Goal: Information Seeking & Learning: Learn about a topic

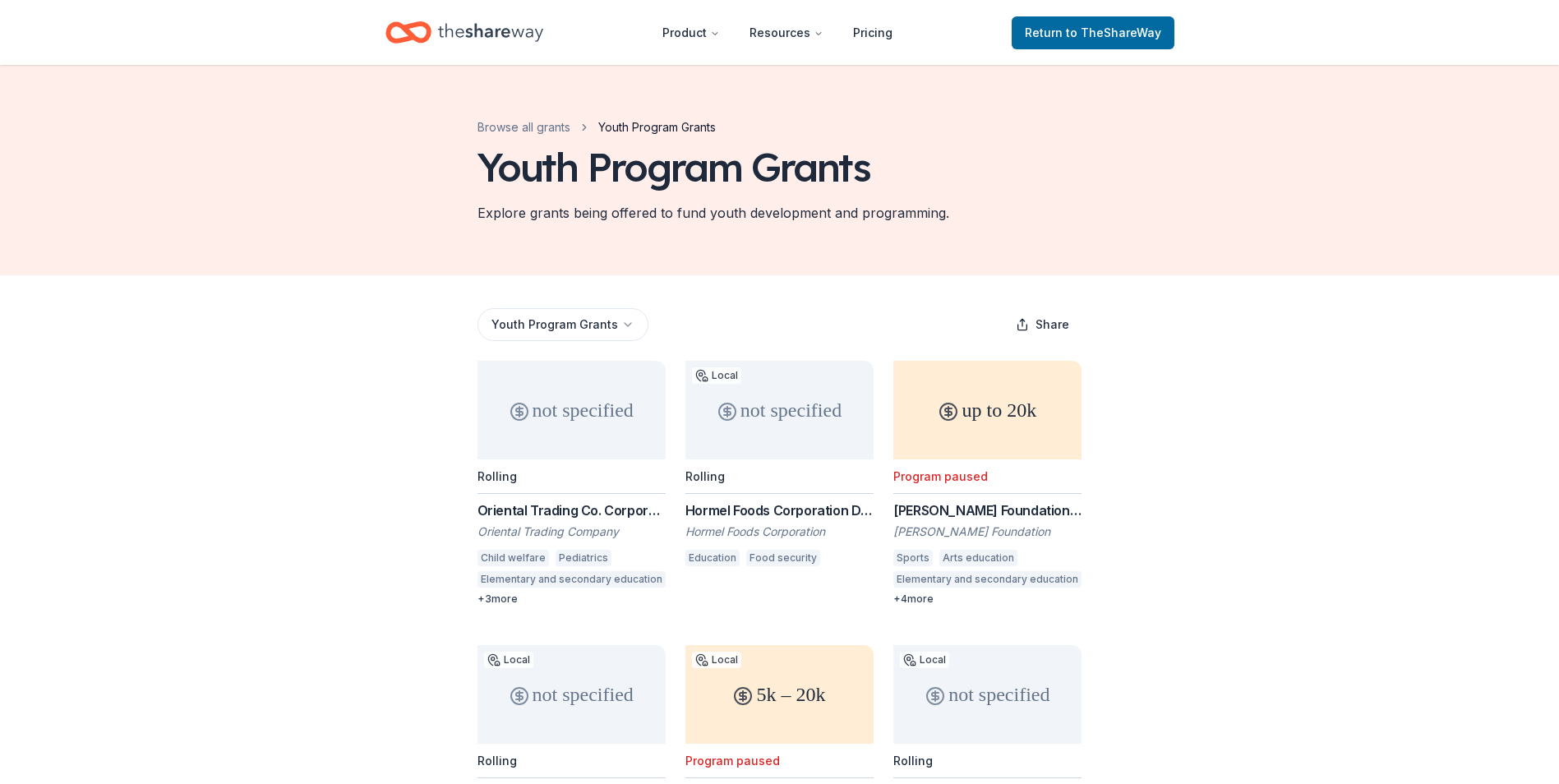
scroll to position [58, 0]
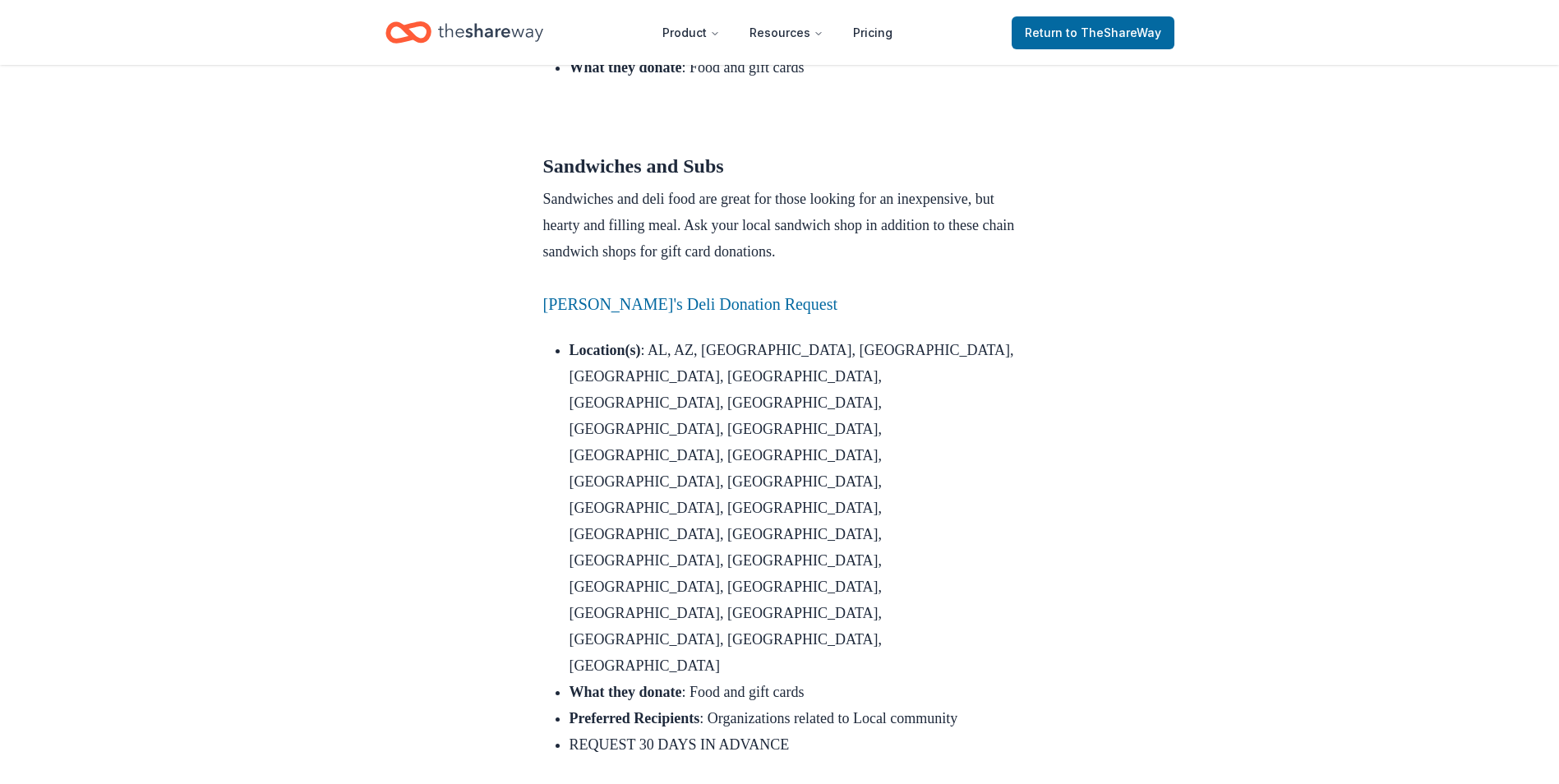
scroll to position [2596, 0]
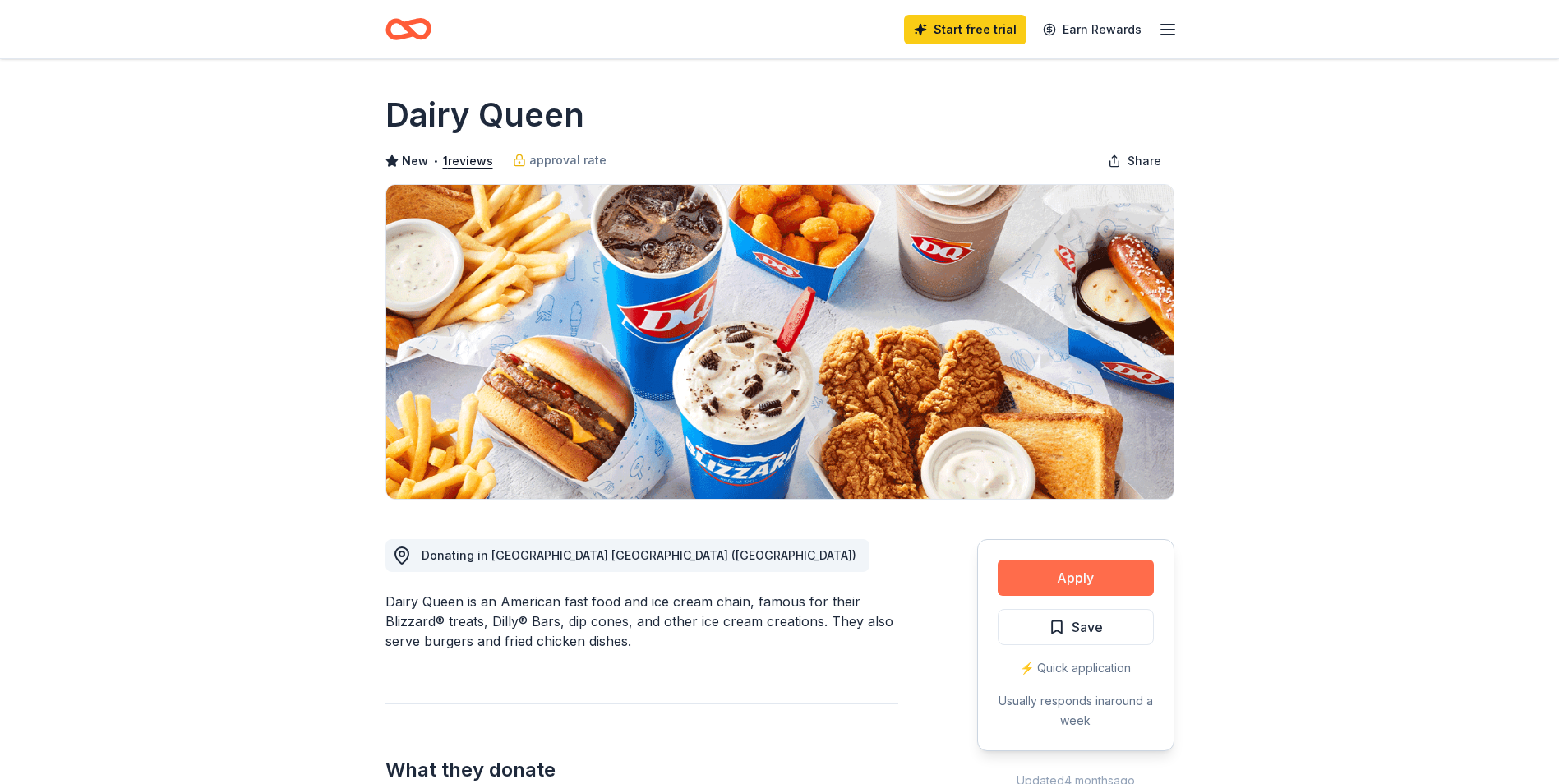
click at [1048, 564] on button "Apply" at bounding box center [1076, 578] width 156 height 36
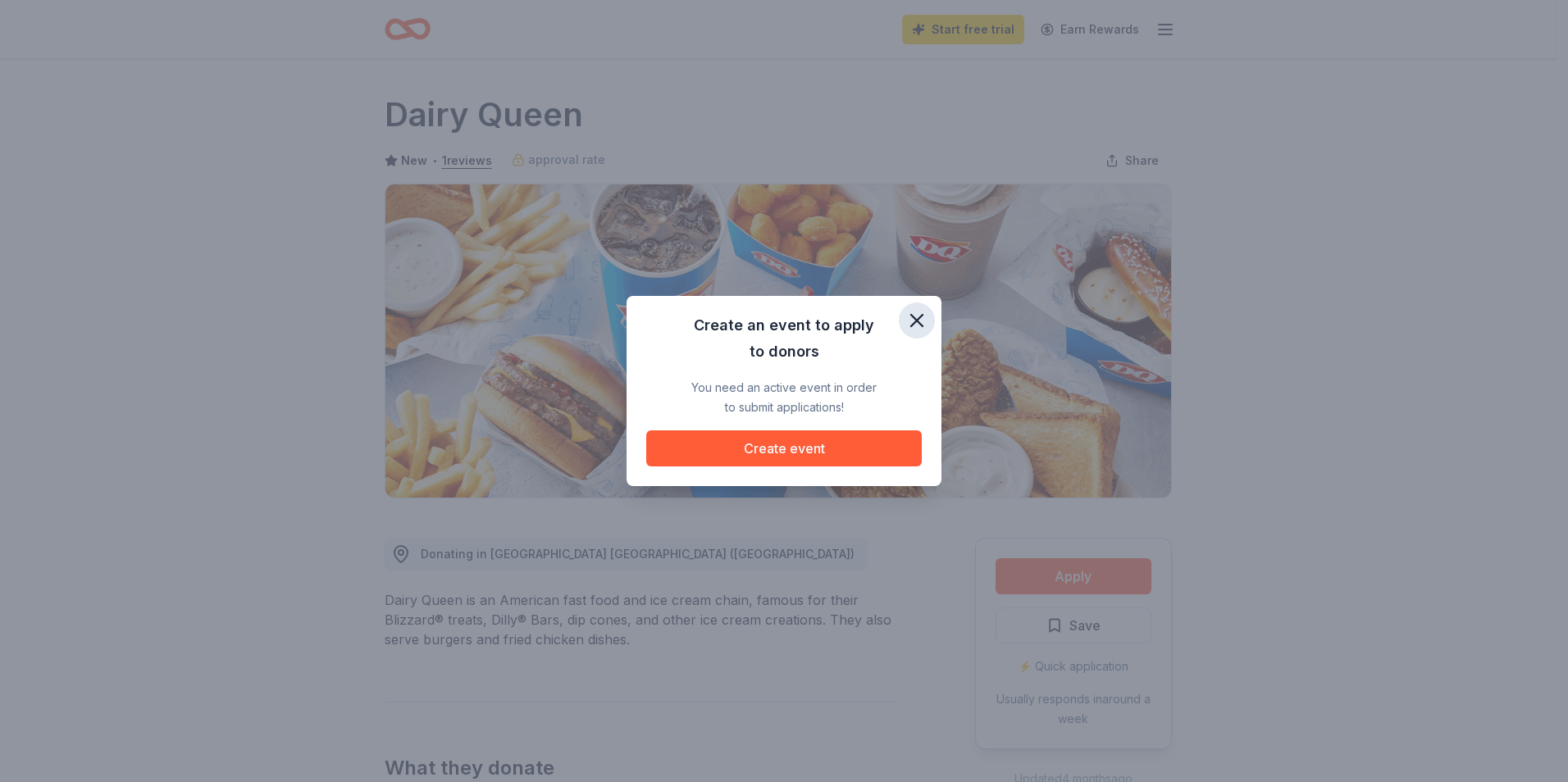
click at [910, 311] on icon "button" at bounding box center [917, 321] width 23 height 23
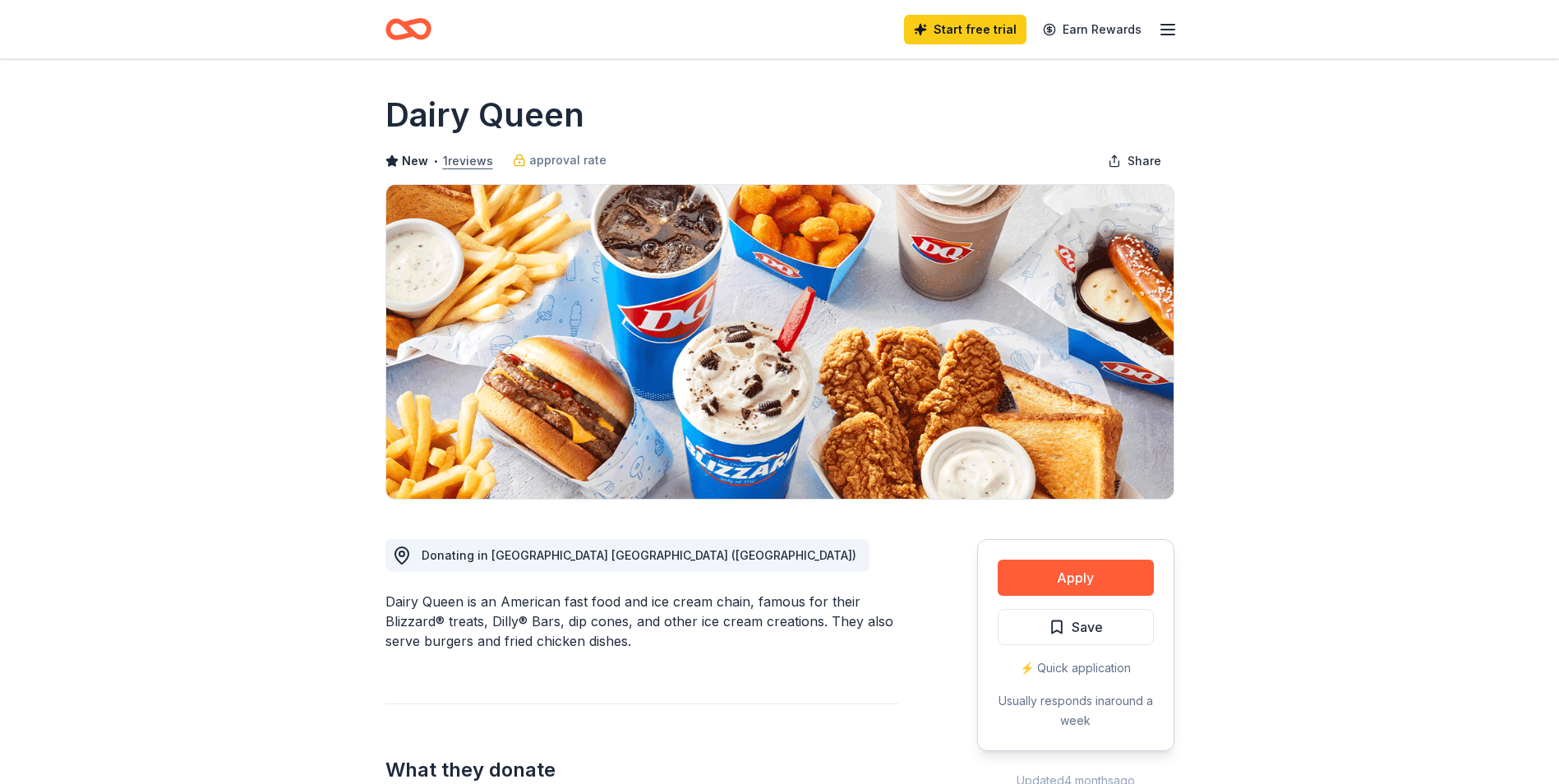
click at [462, 154] on button "1 reviews" at bounding box center [467, 161] width 50 height 20
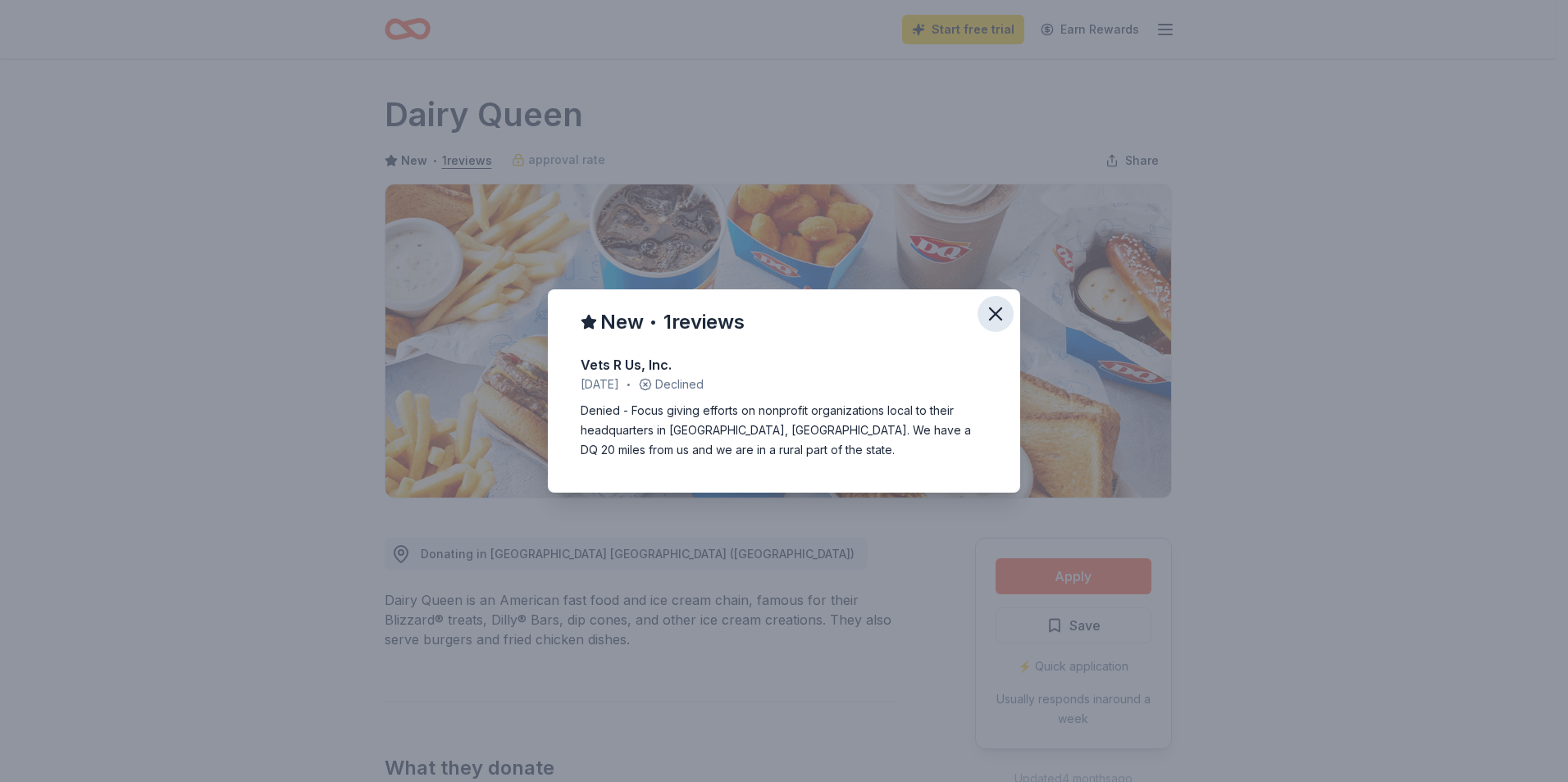
click at [988, 318] on icon "button" at bounding box center [996, 314] width 23 height 23
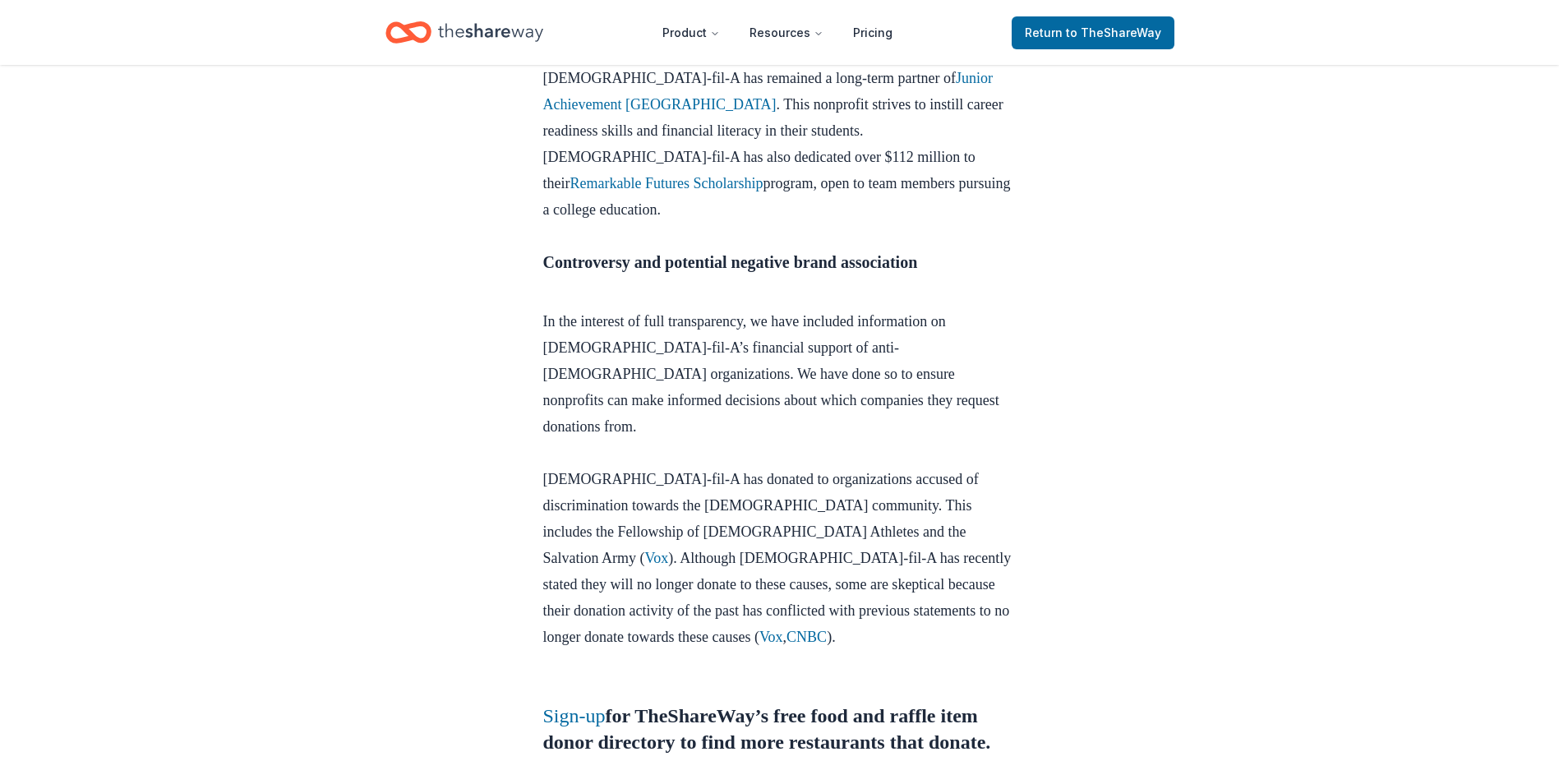
scroll to position [10975, 0]
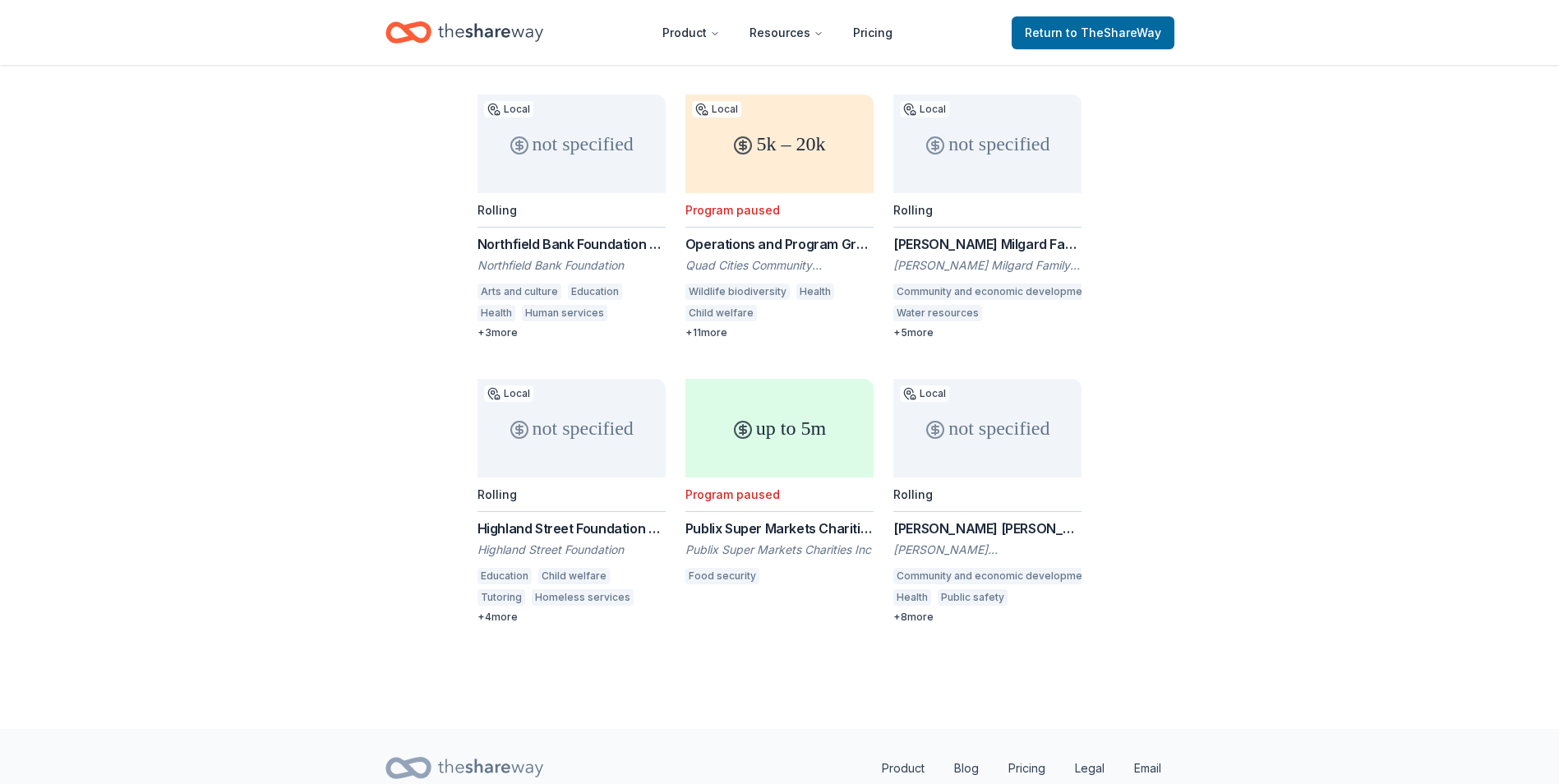
scroll to position [575, 0]
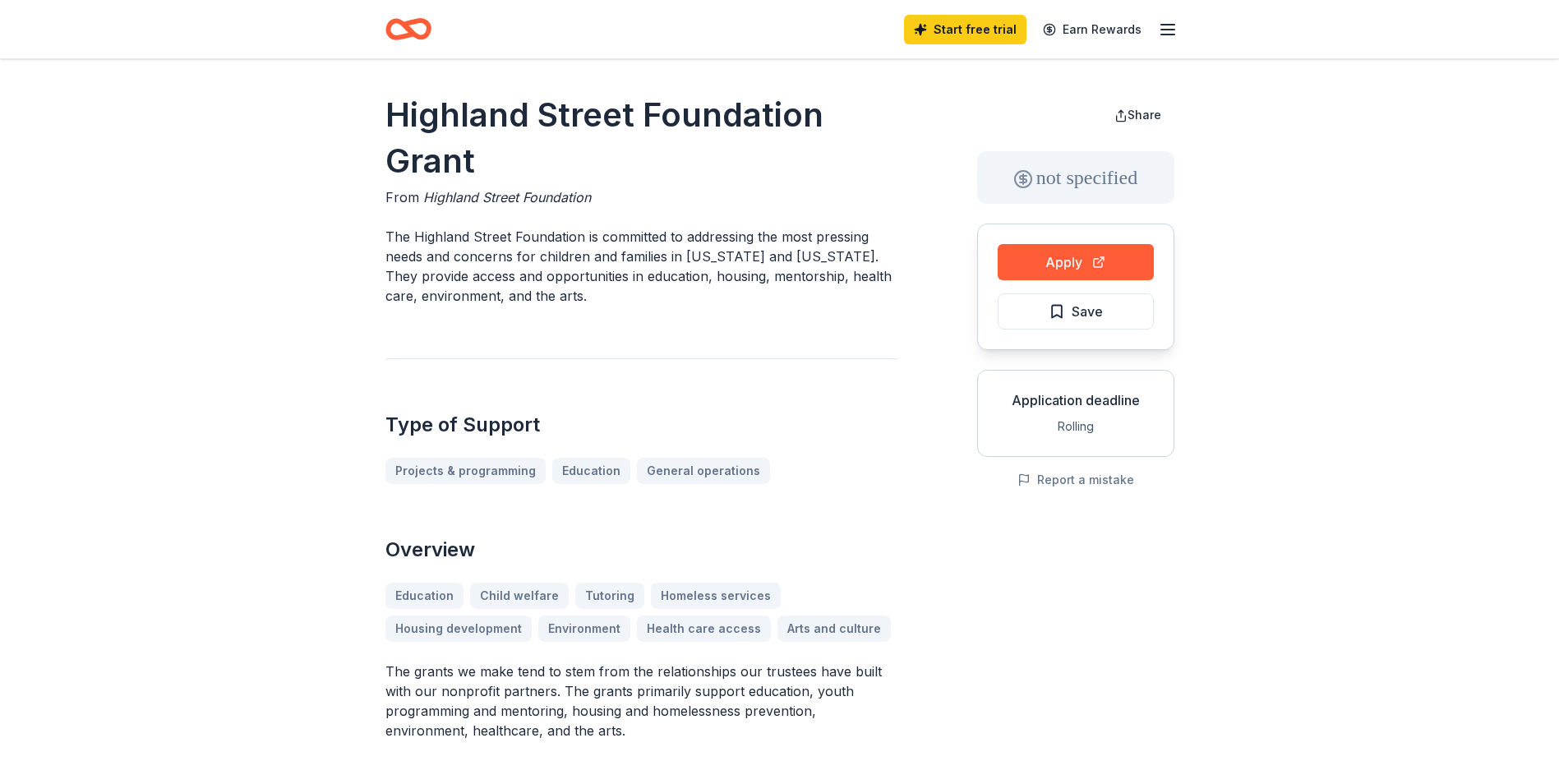
drag, startPoint x: 374, startPoint y: 108, endPoint x: 457, endPoint y: 121, distance: 84.0
drag, startPoint x: 457, startPoint y: 165, endPoint x: 335, endPoint y: 76, distance: 151.0
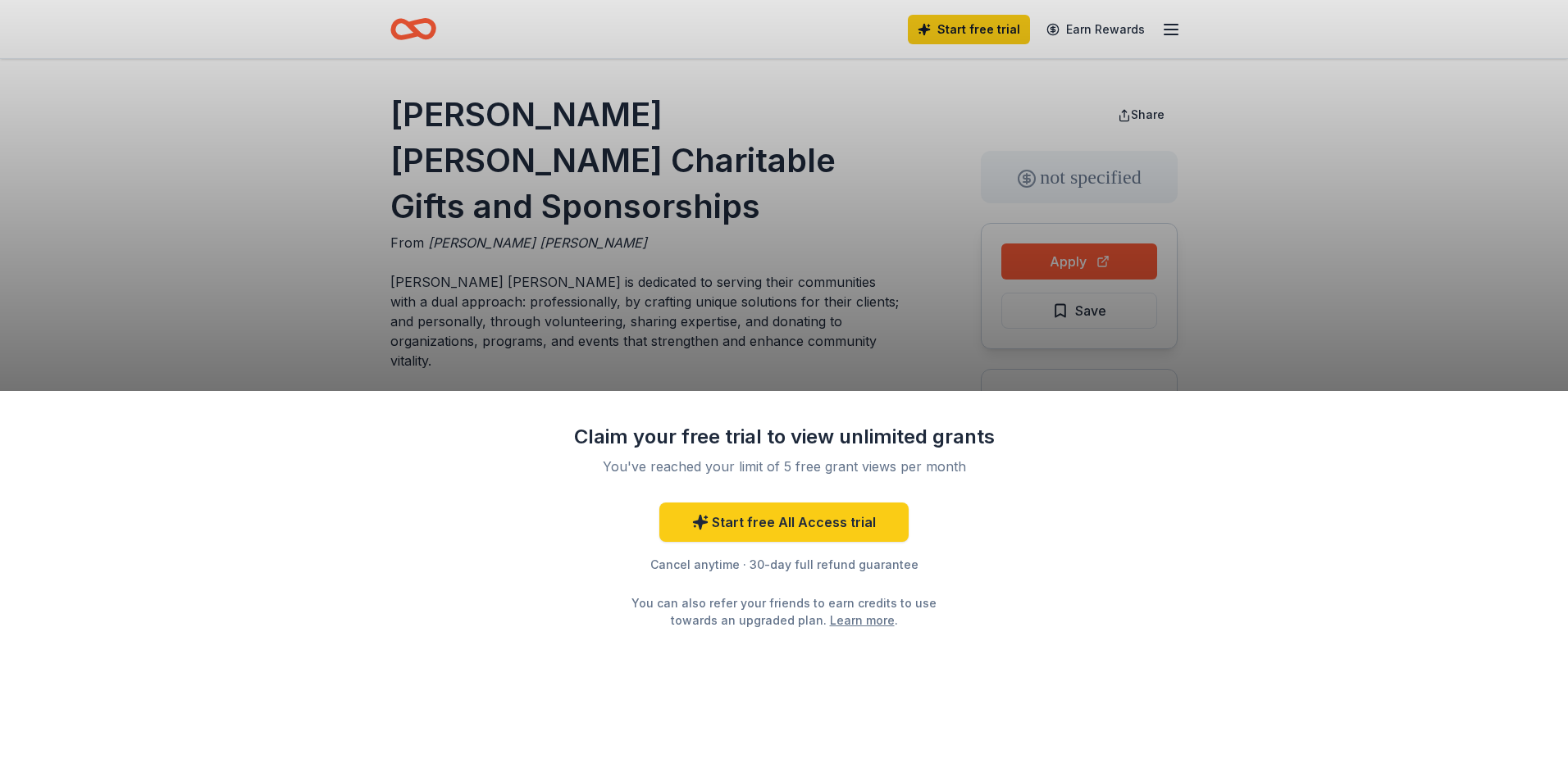
click at [778, 274] on div "Claim your free trial to view unlimited grants You've reached your limit of 5 f…" at bounding box center [784, 391] width 1568 height 782
drag, startPoint x: 397, startPoint y: 109, endPoint x: 656, endPoint y: 152, distance: 262.5
click at [656, 152] on div "Claim your free trial to view unlimited grants You've reached your limit of 5 f…" at bounding box center [784, 391] width 1568 height 782
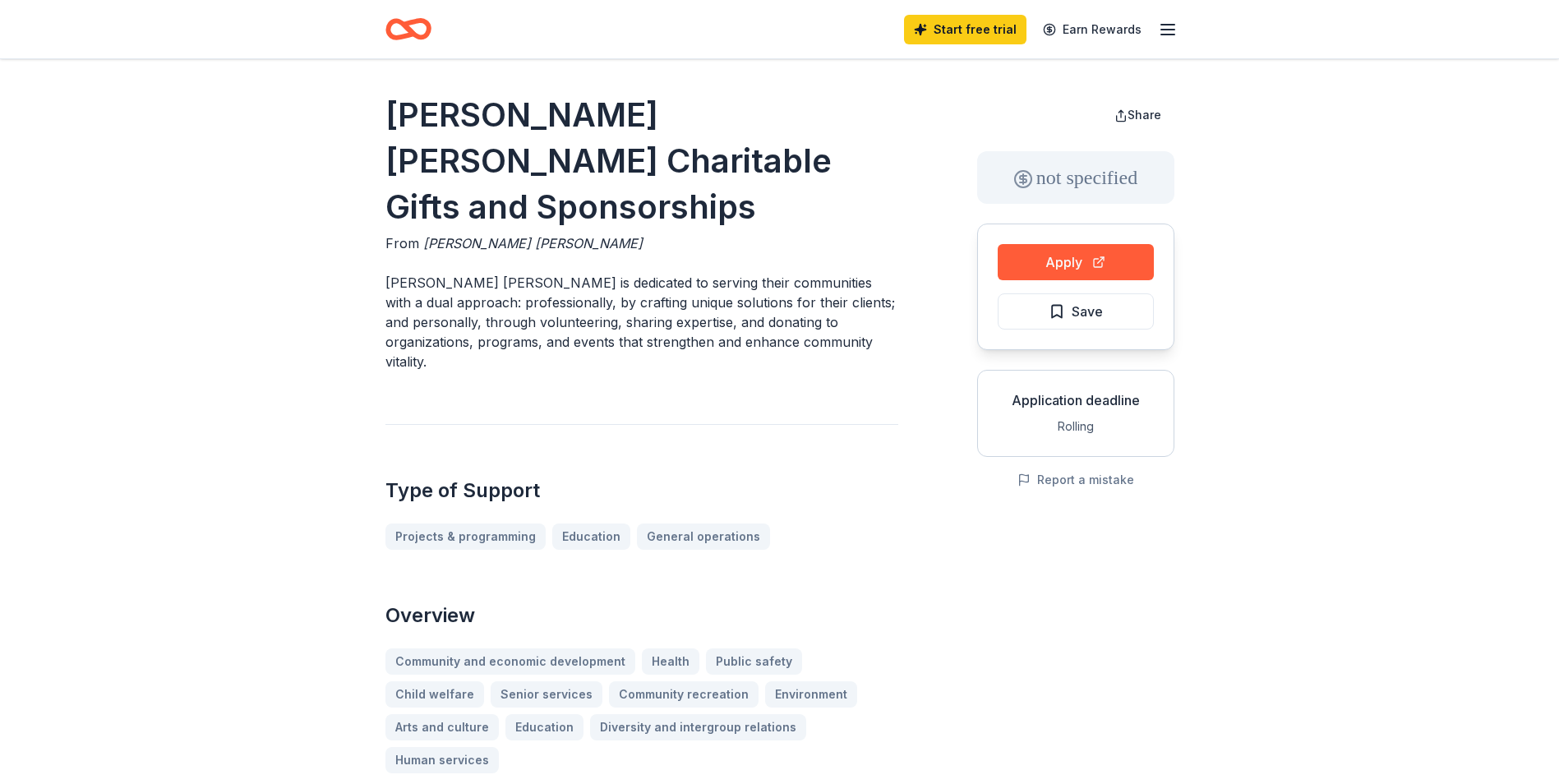
drag, startPoint x: 0, startPoint y: 0, endPoint x: 438, endPoint y: 124, distance: 455.2
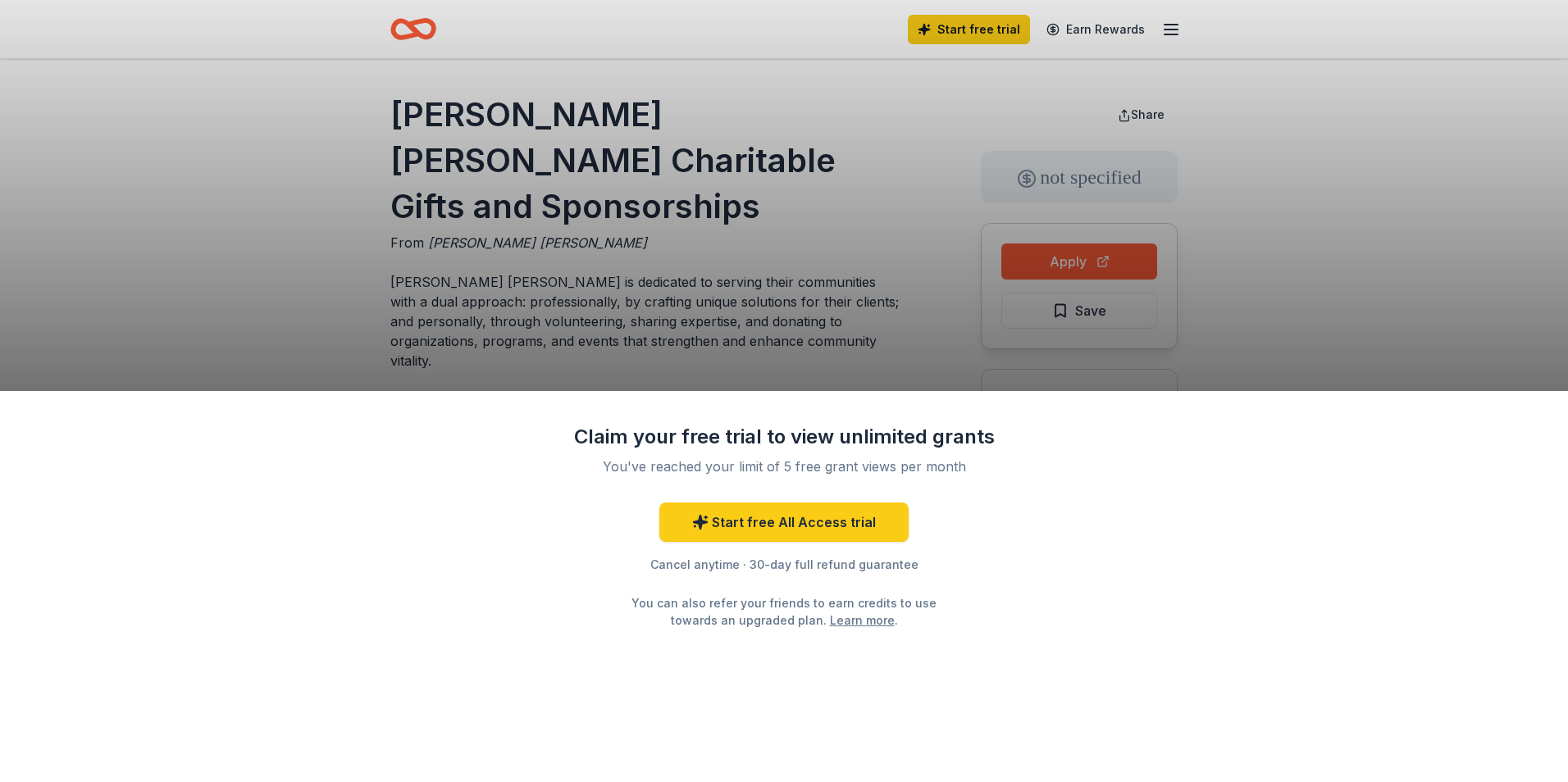
drag, startPoint x: 394, startPoint y: 112, endPoint x: 619, endPoint y: 159, distance: 229.9
click at [618, 158] on div "Claim your free trial to view unlimited grants You've reached your limit of 5 f…" at bounding box center [784, 391] width 1568 height 782
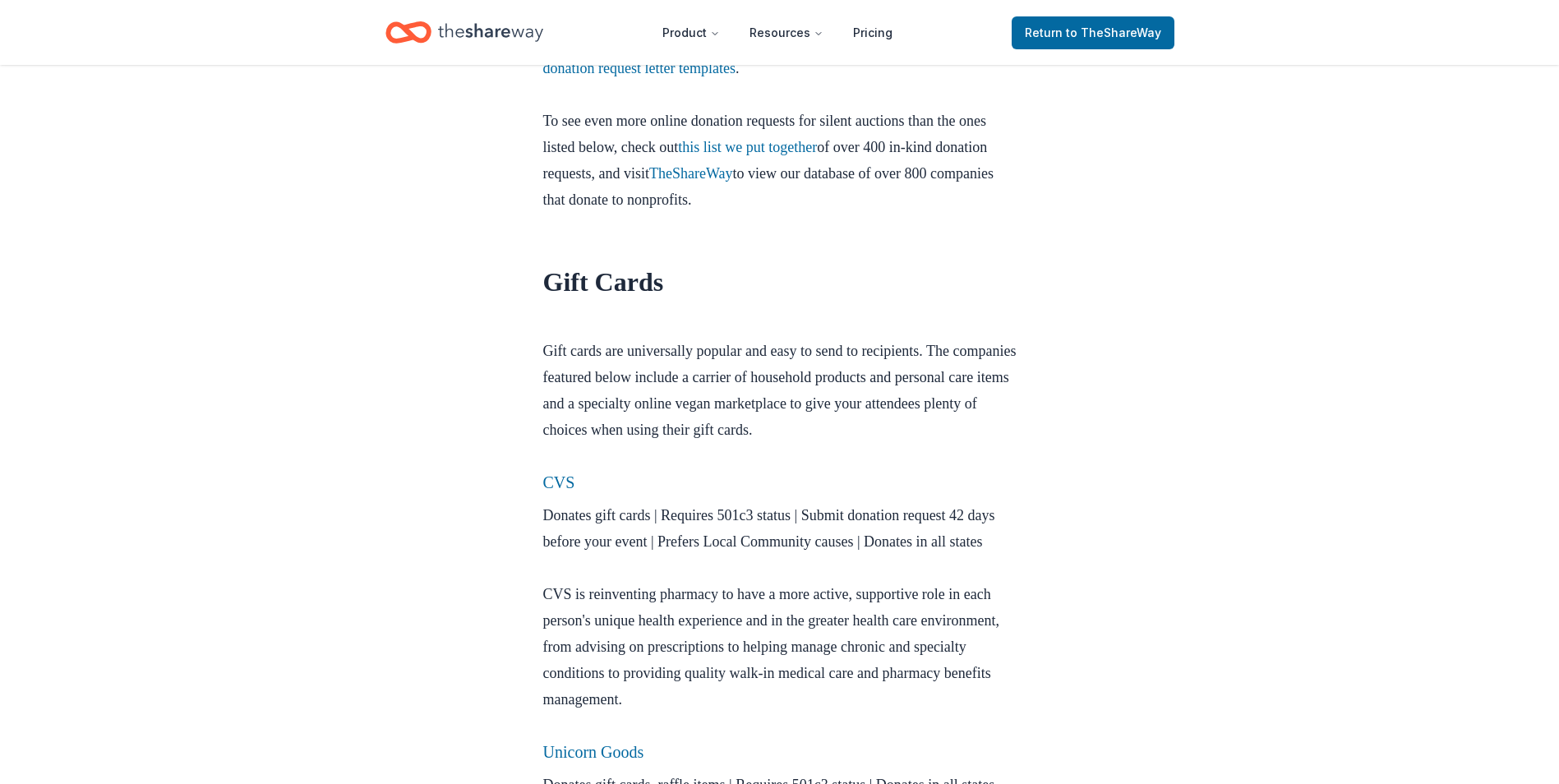
scroll to position [822, 0]
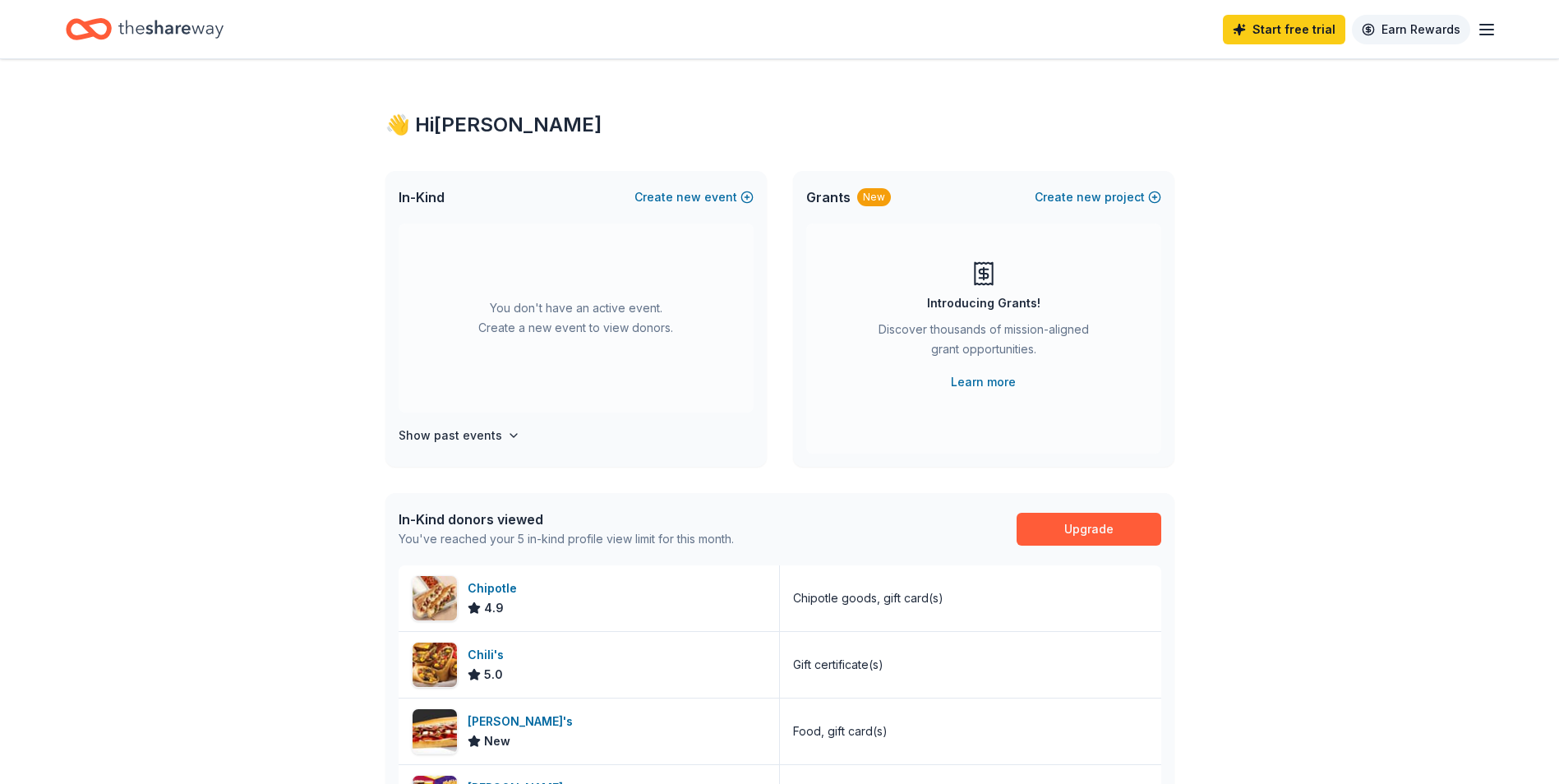
click at [1428, 27] on link "Earn Rewards" at bounding box center [1411, 30] width 118 height 30
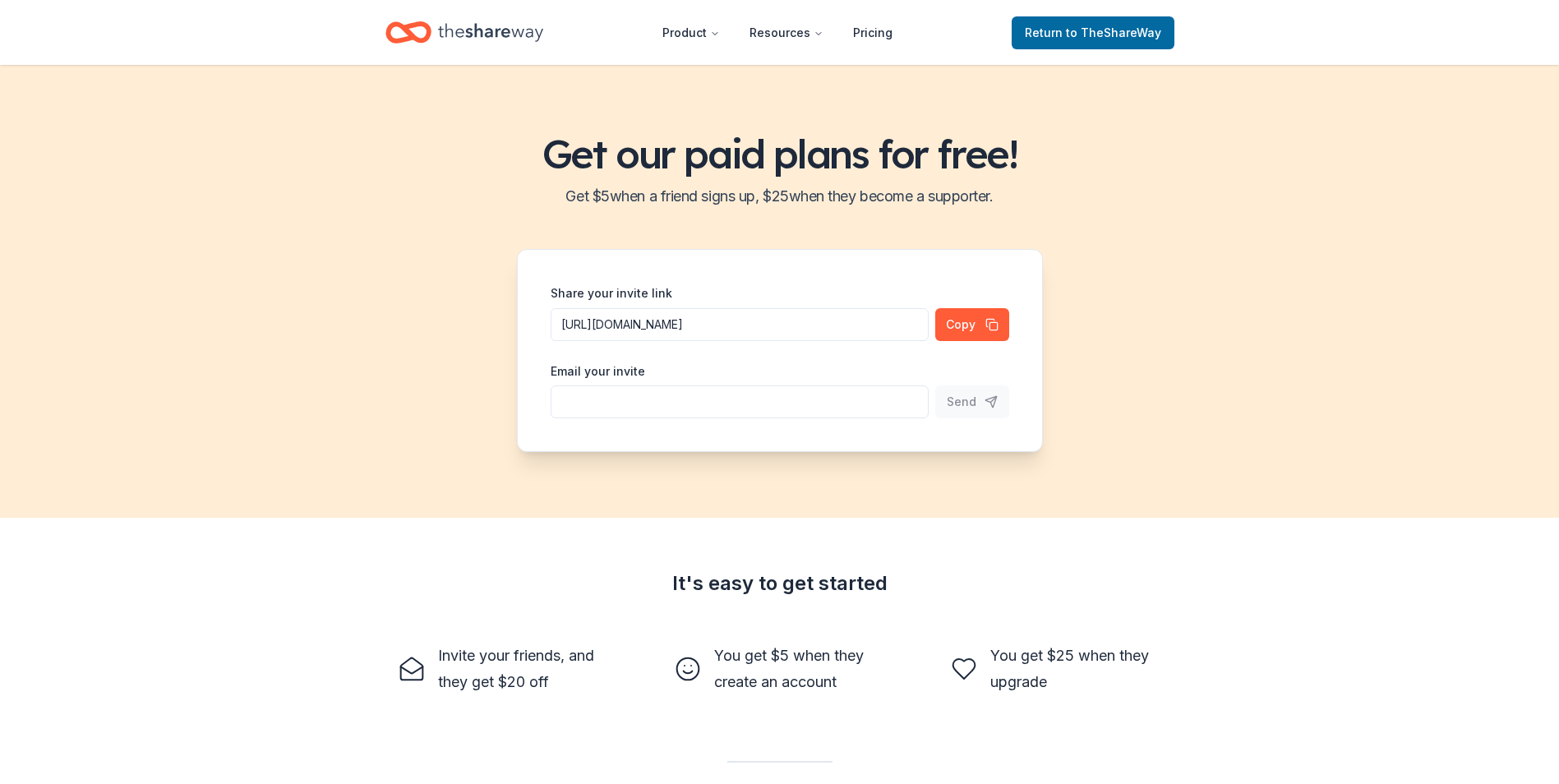
click at [1486, 33] on header "Product Resources Pricing Return to TheShareWay" at bounding box center [779, 32] width 1559 height 65
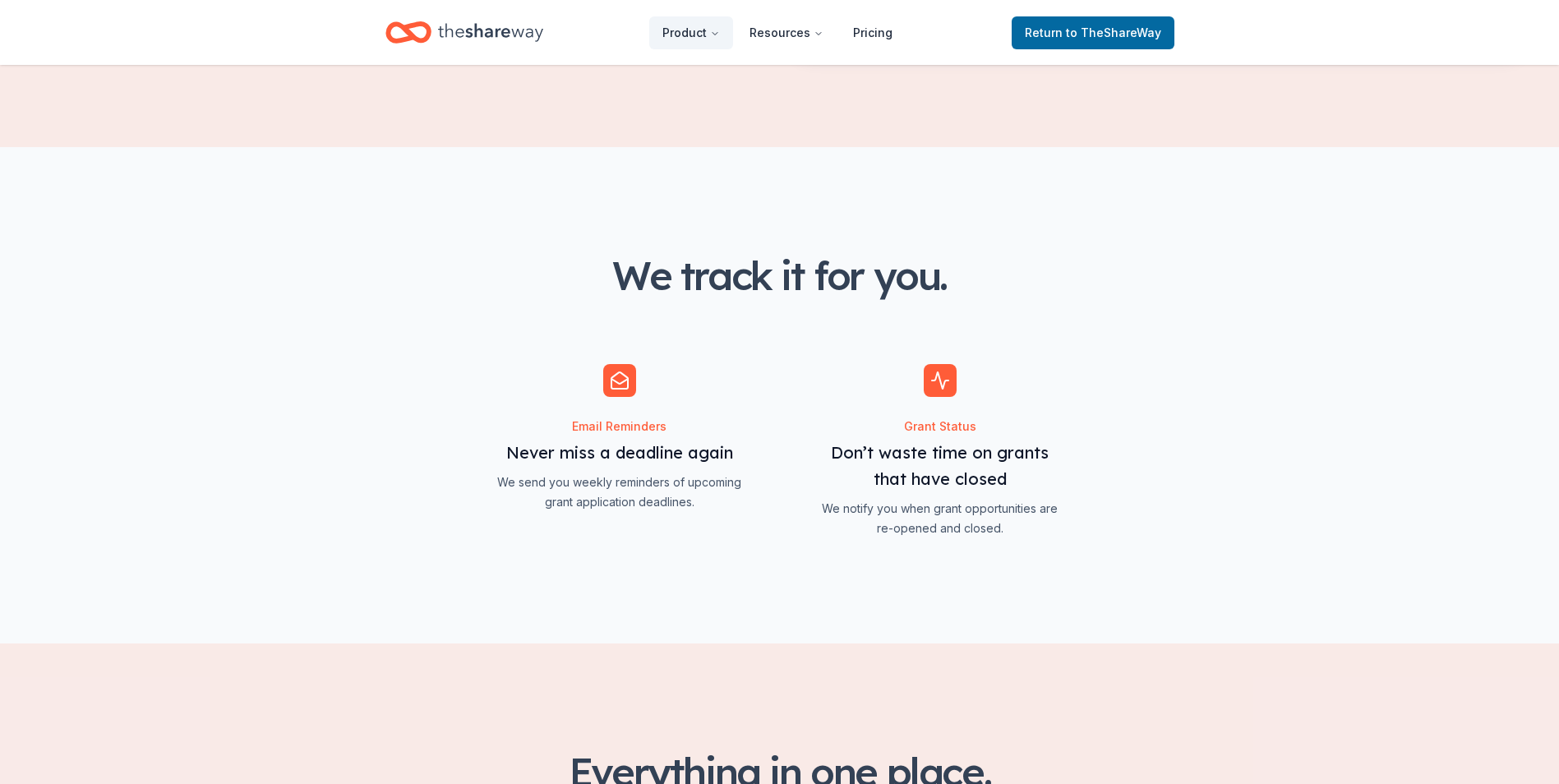
scroll to position [1232, 0]
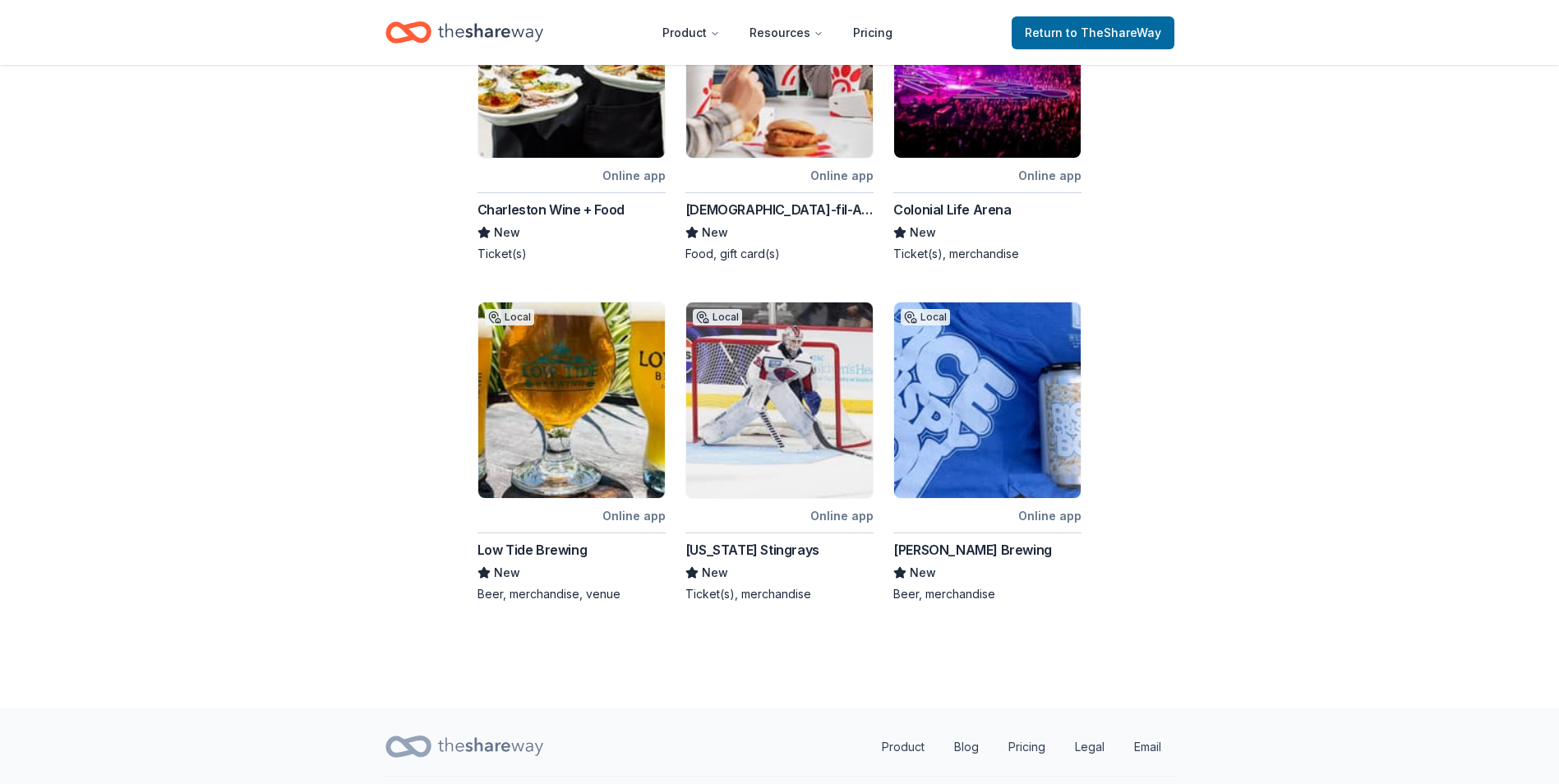
scroll to position [828, 0]
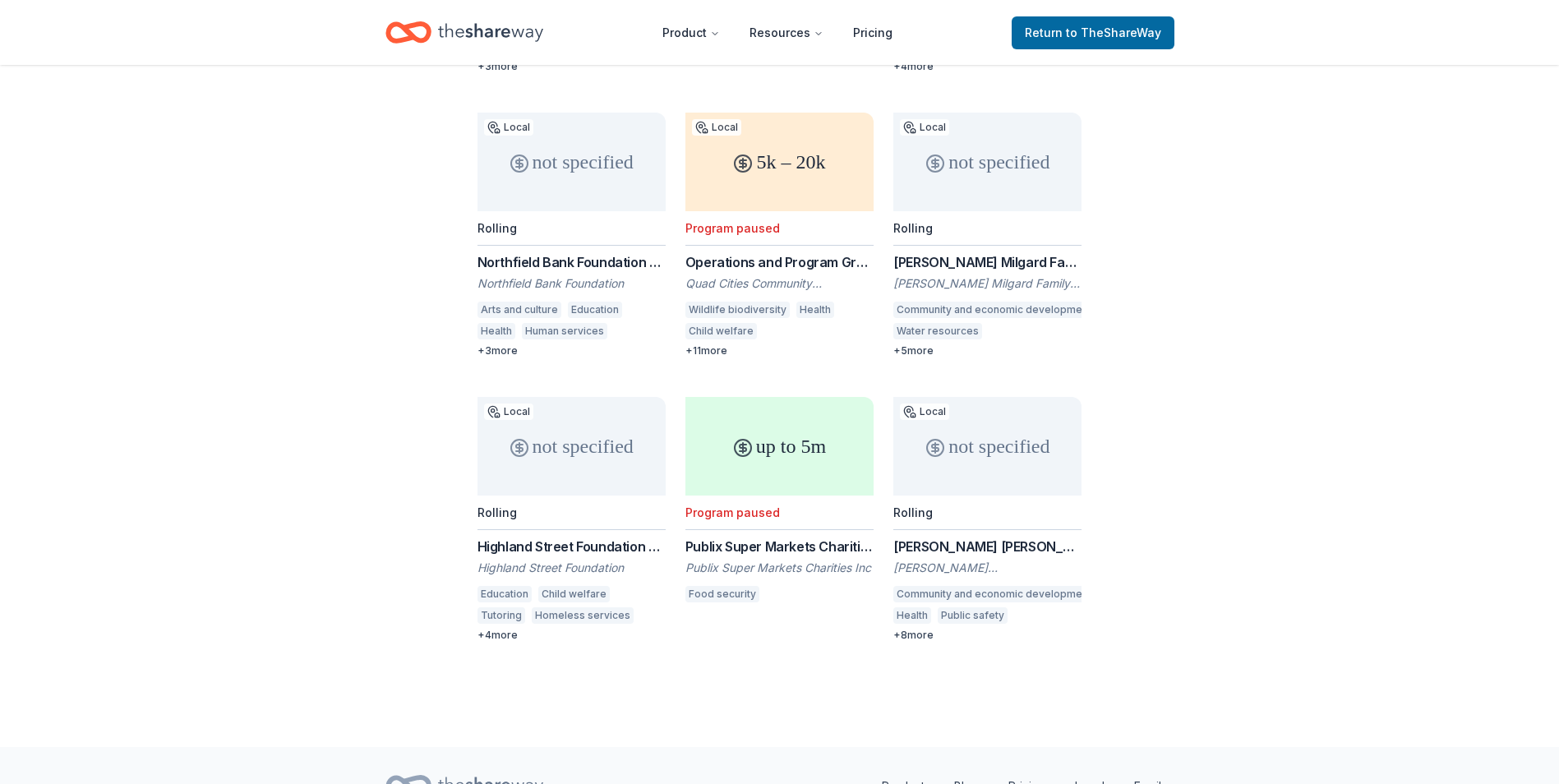
scroll to position [575, 0]
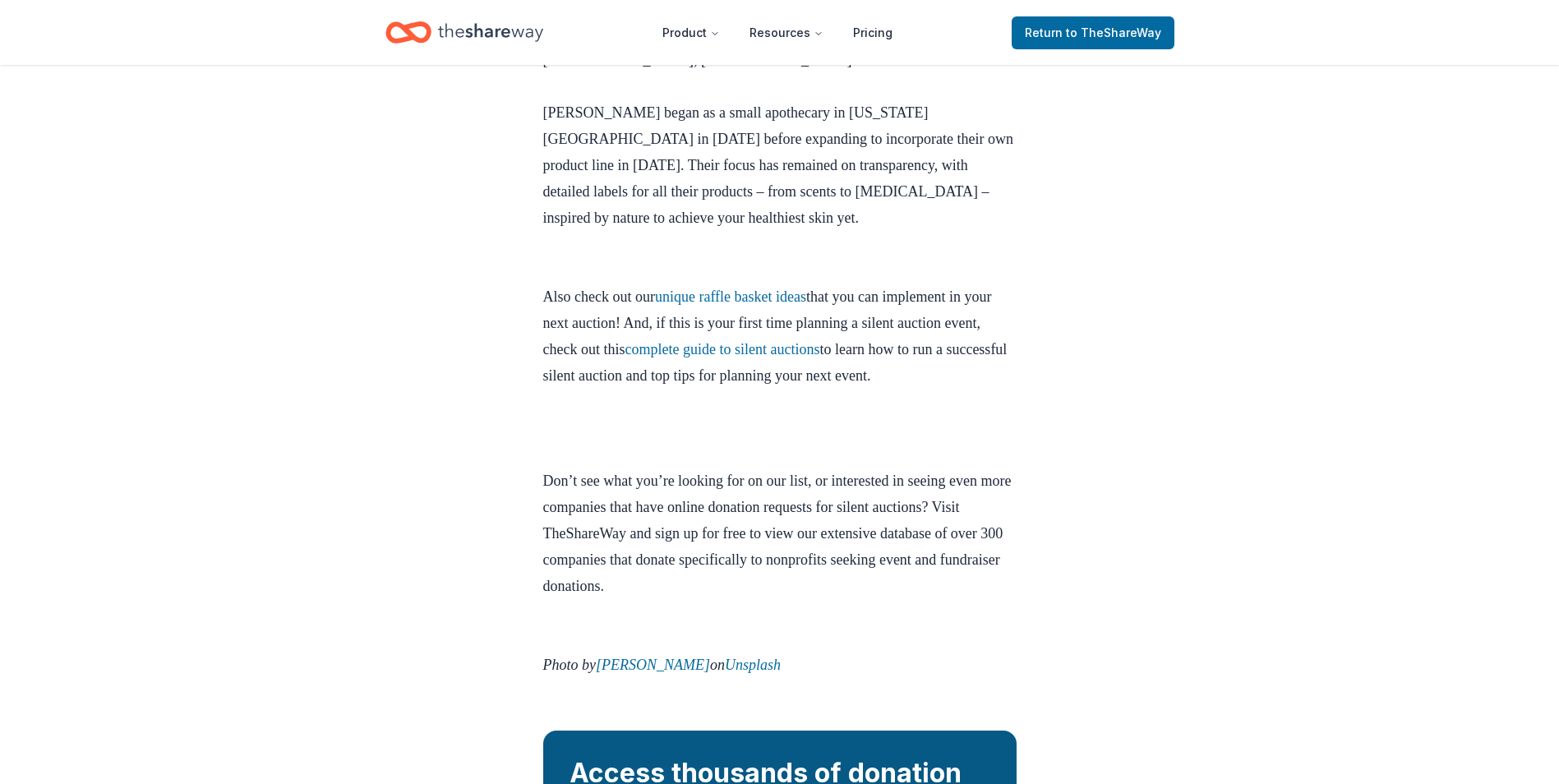
scroll to position [6807, 0]
